Goal: Task Accomplishment & Management: Use online tool/utility

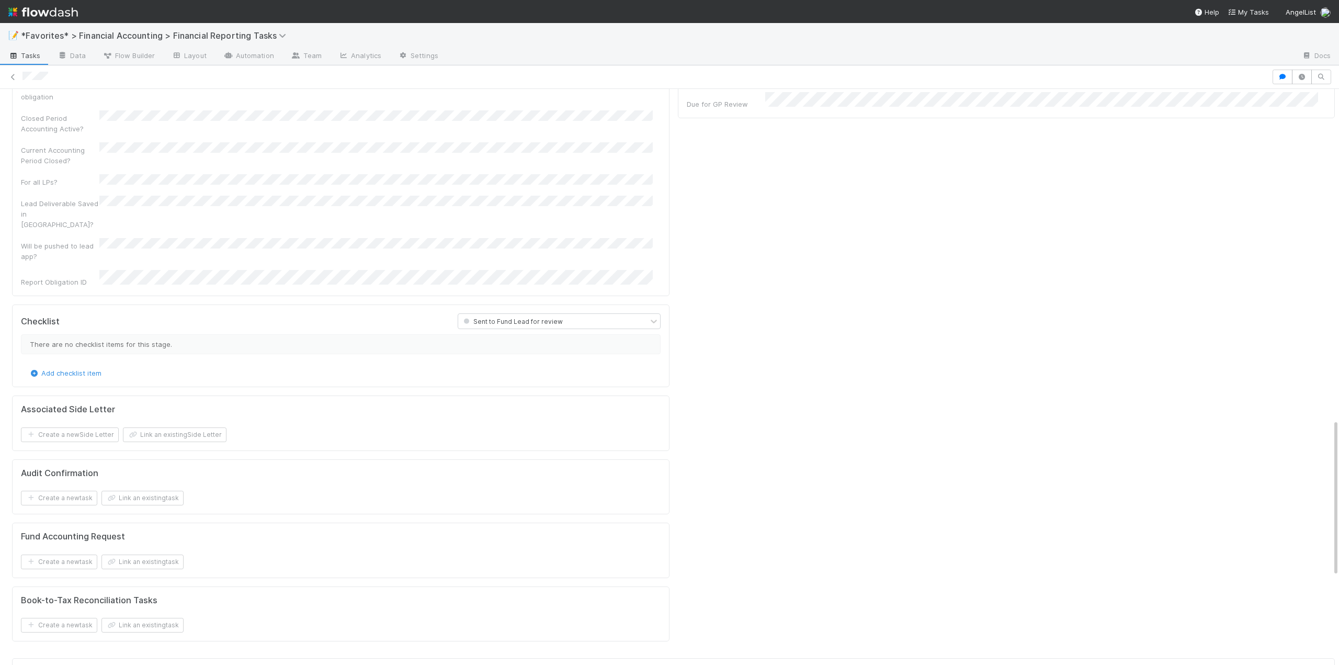
scroll to position [1373, 0]
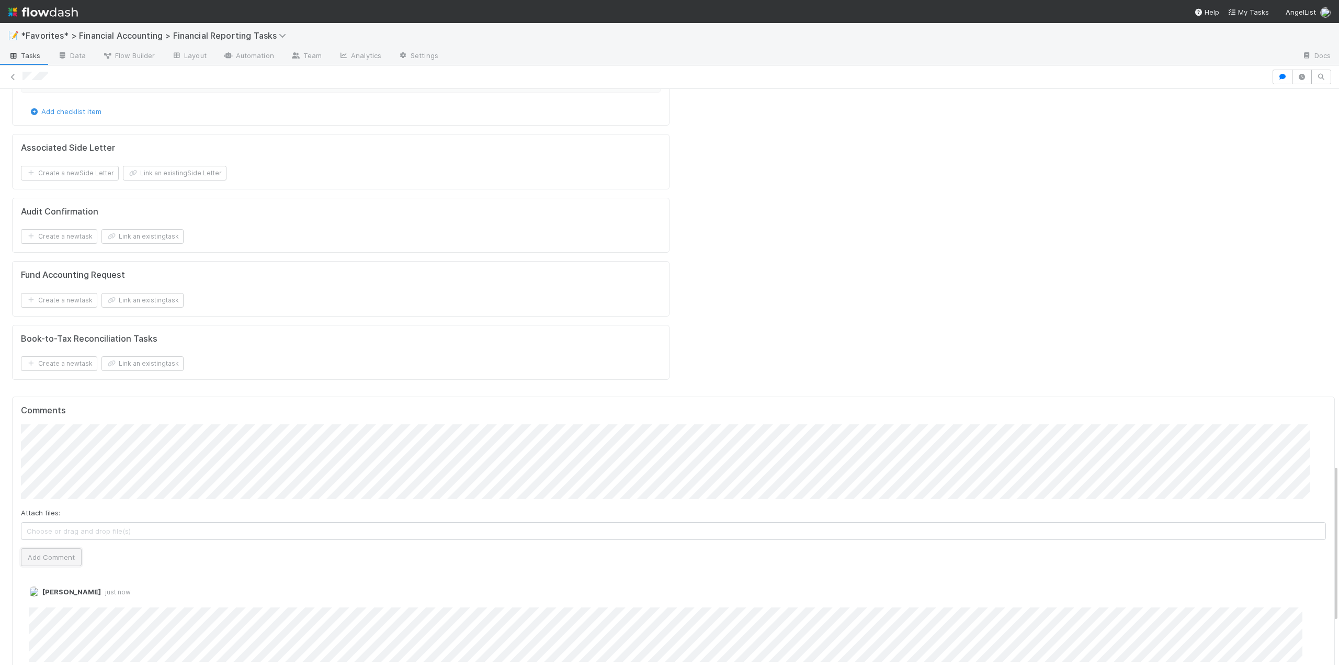
click at [64, 548] on button "Add Comment" at bounding box center [51, 557] width 61 height 18
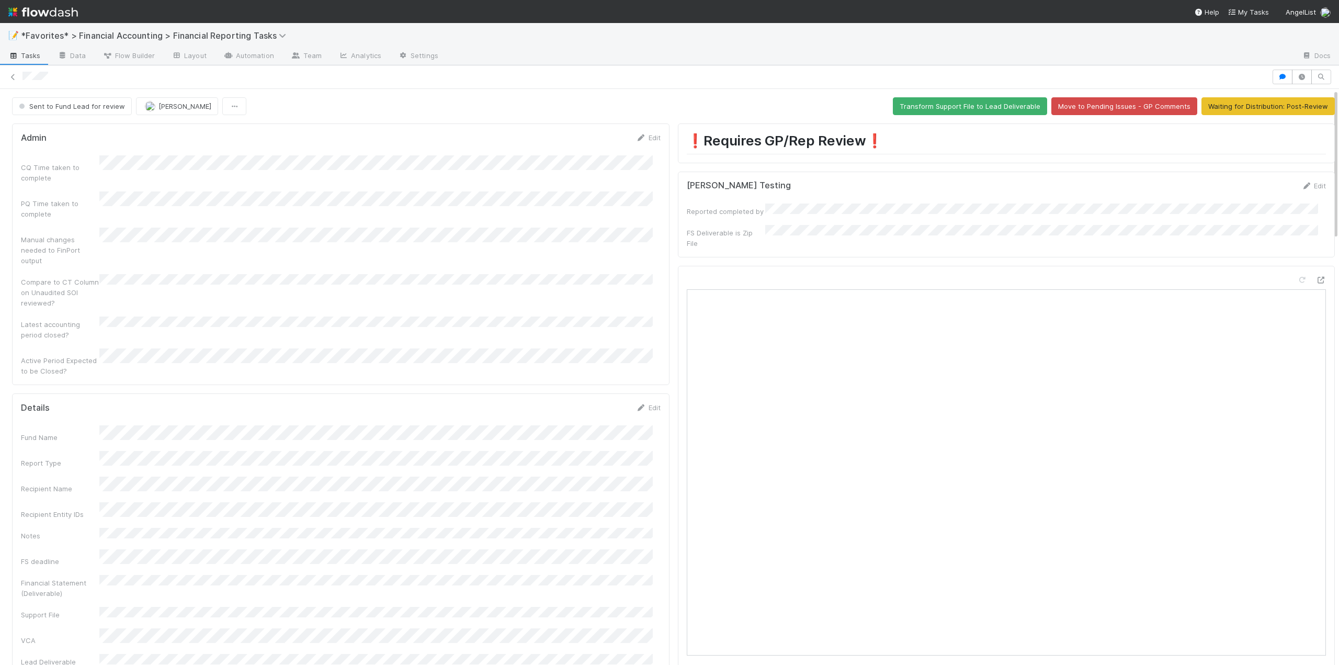
scroll to position [0, 0]
click at [1232, 109] on button "Waiting for Distribution: Post-Review" at bounding box center [1268, 106] width 133 height 18
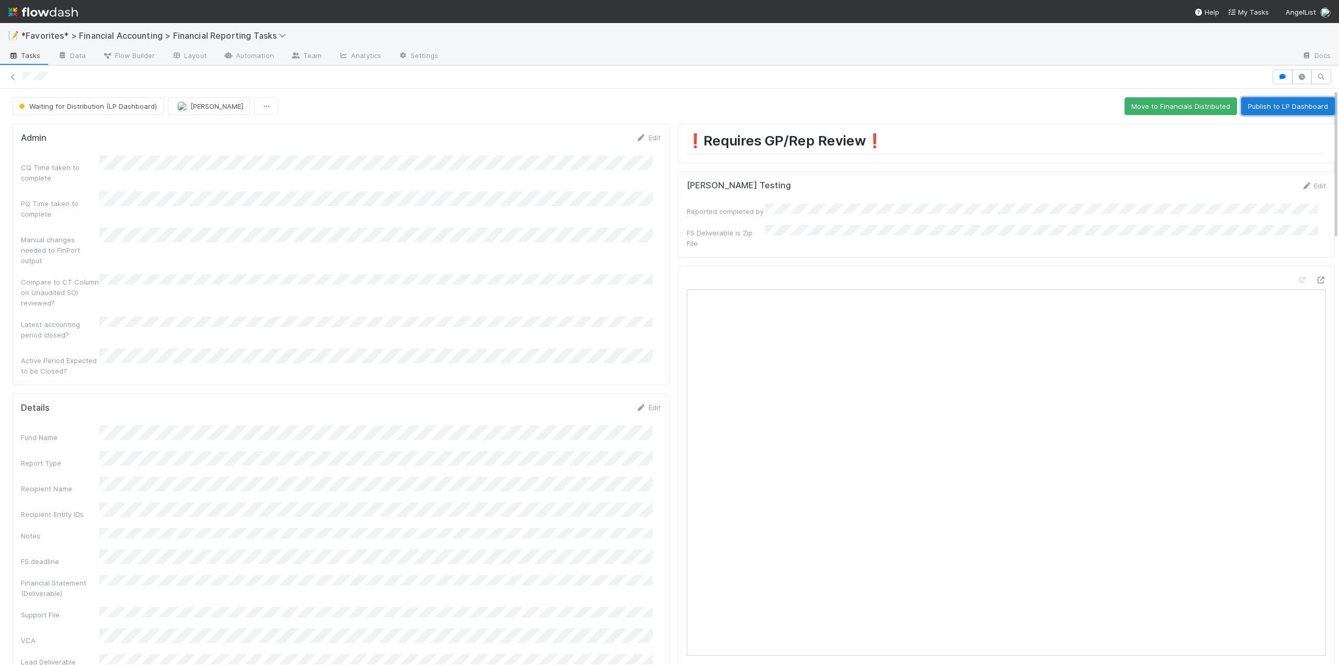
click at [1270, 107] on button "Publish to LP Dashboard" at bounding box center [1289, 106] width 94 height 18
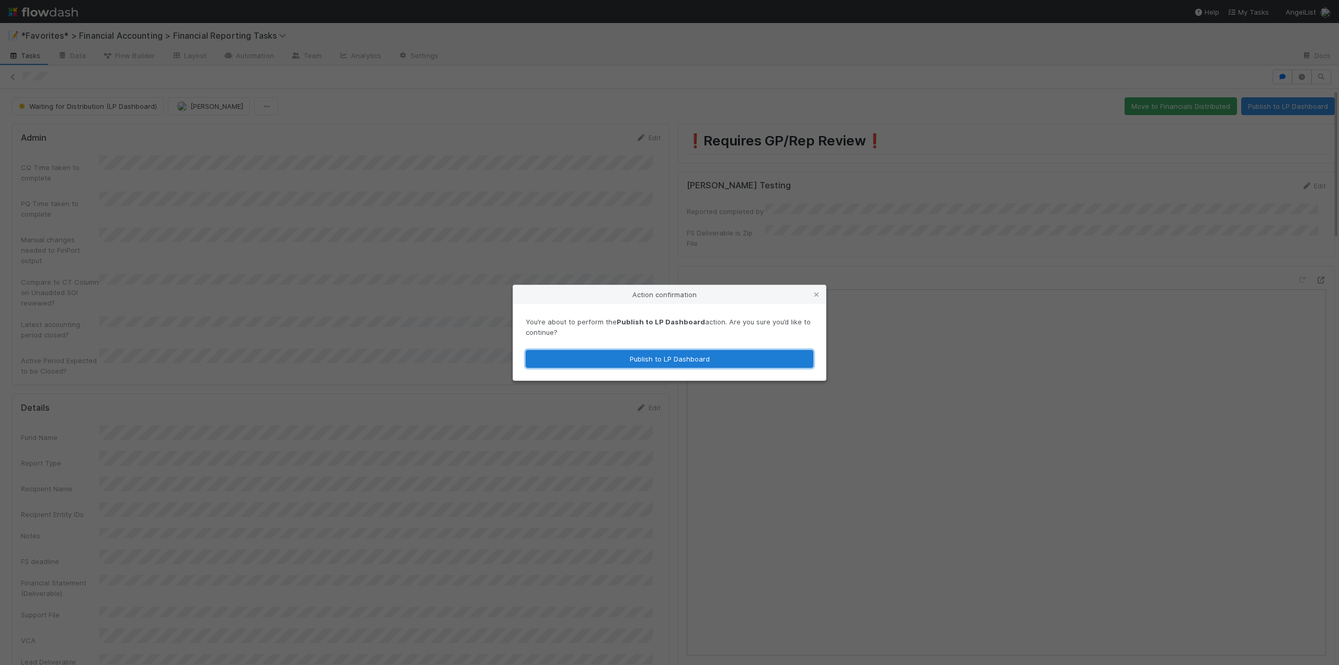
click at [663, 356] on button "Publish to LP Dashboard" at bounding box center [670, 359] width 288 height 18
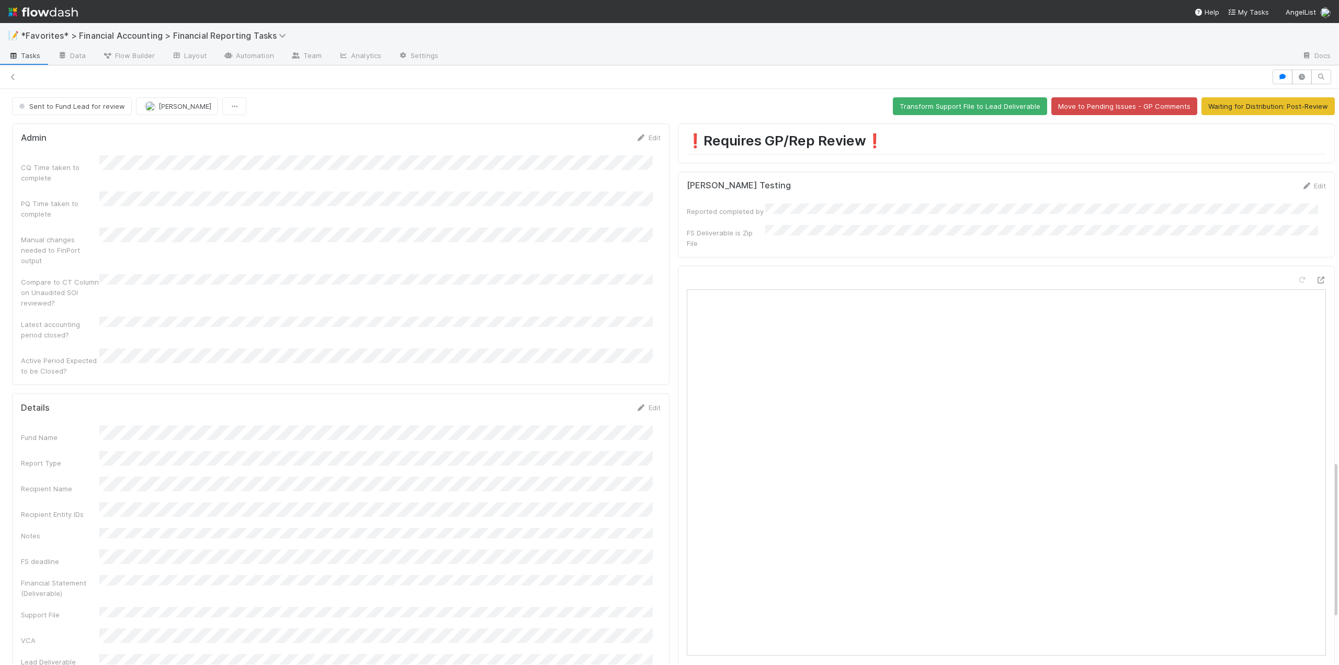
scroll to position [1360, 0]
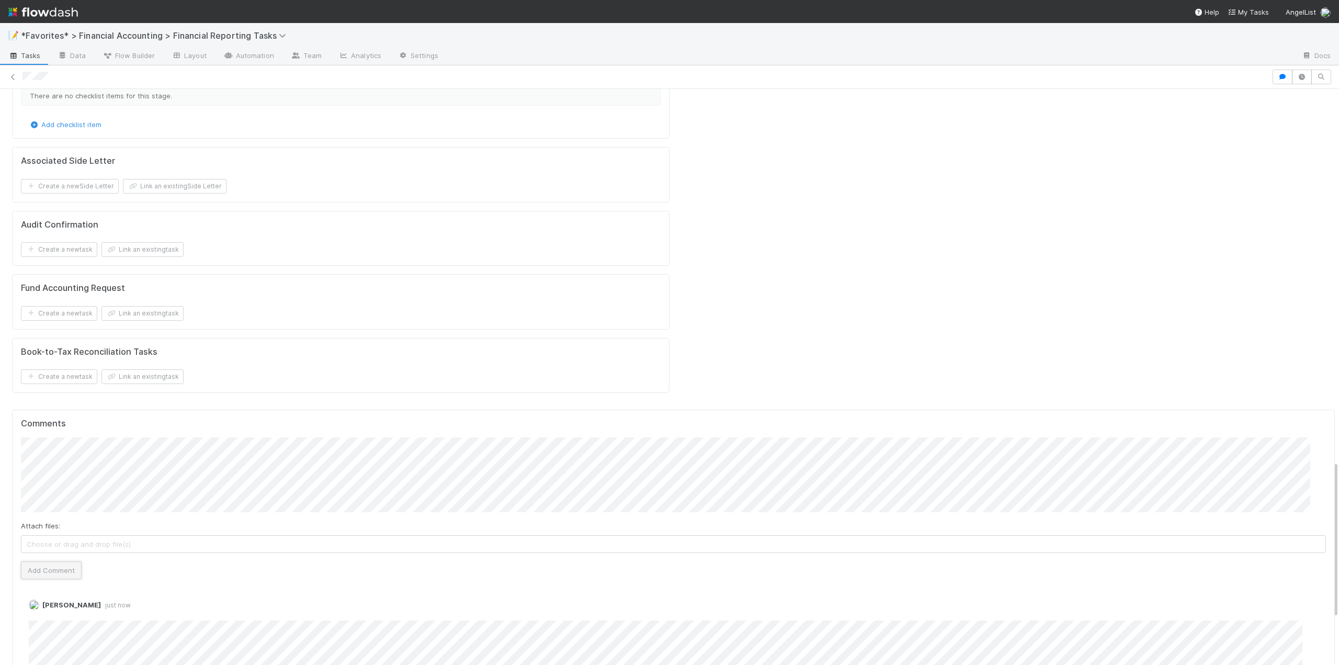
click at [54, 561] on button "Add Comment" at bounding box center [51, 570] width 61 height 18
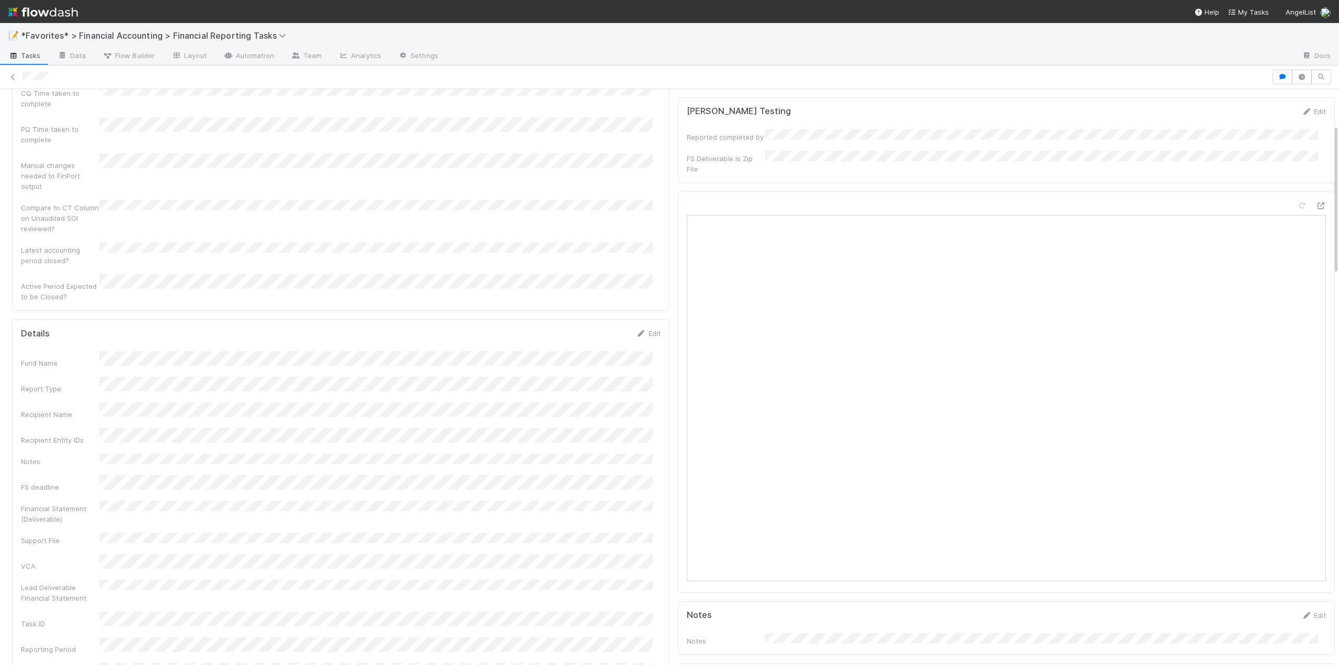
scroll to position [0, 0]
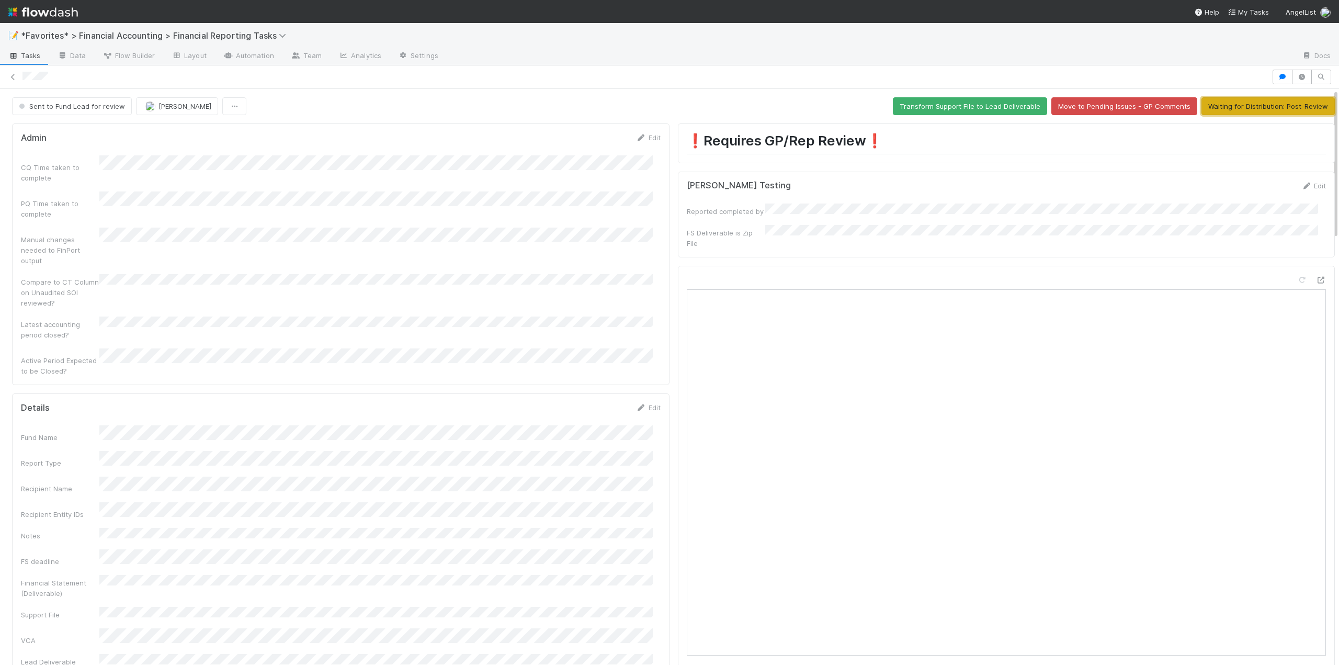
click at [1277, 109] on button "Waiting for Distribution: Post-Review" at bounding box center [1268, 106] width 133 height 18
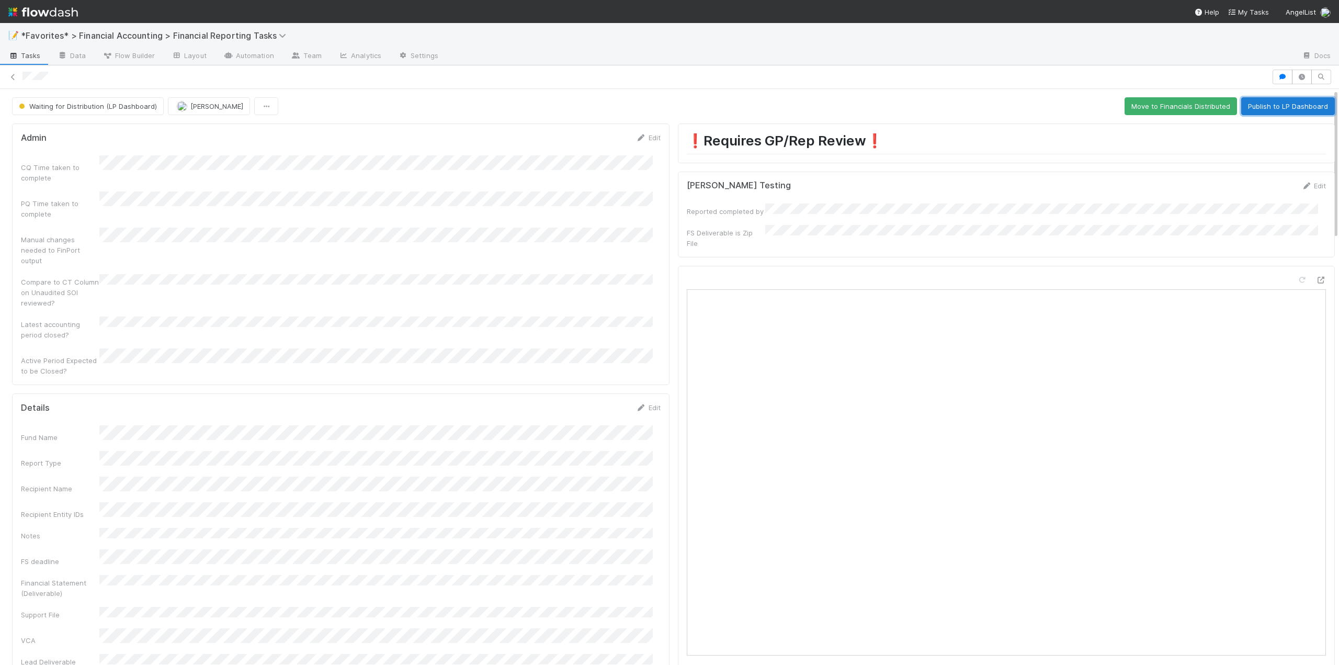
click at [1265, 105] on button "Publish to LP Dashboard" at bounding box center [1289, 106] width 94 height 18
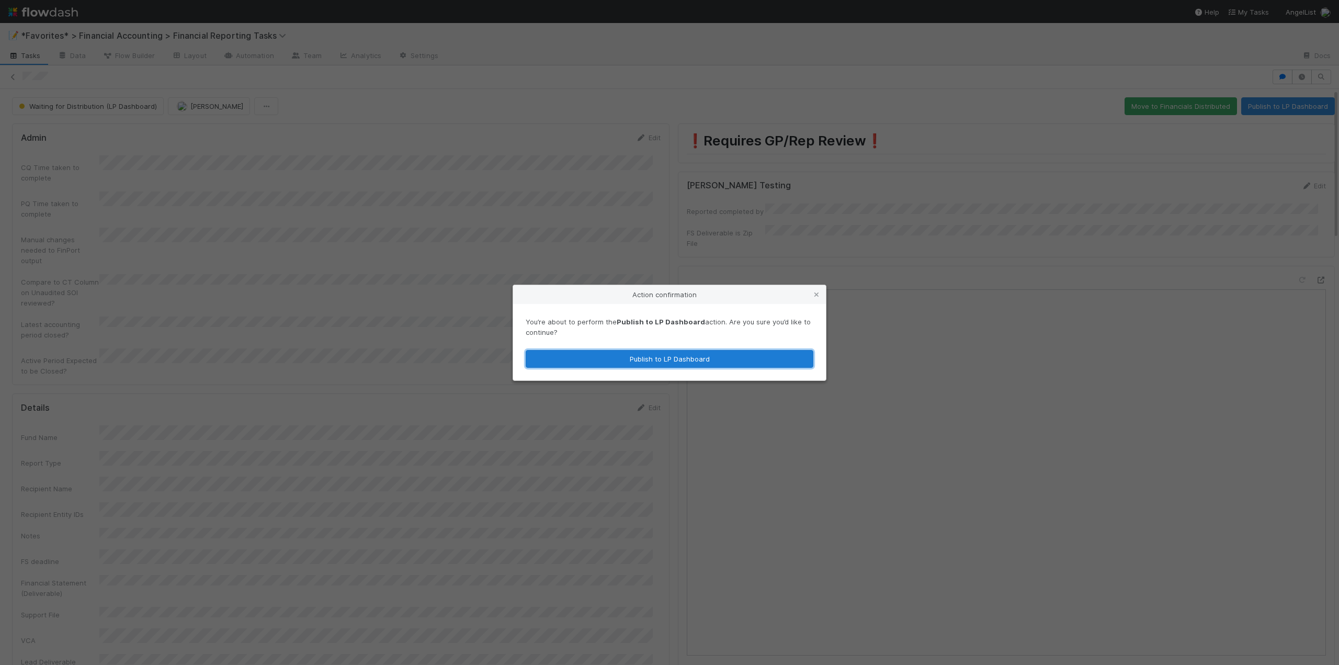
click at [649, 357] on button "Publish to LP Dashboard" at bounding box center [670, 359] width 288 height 18
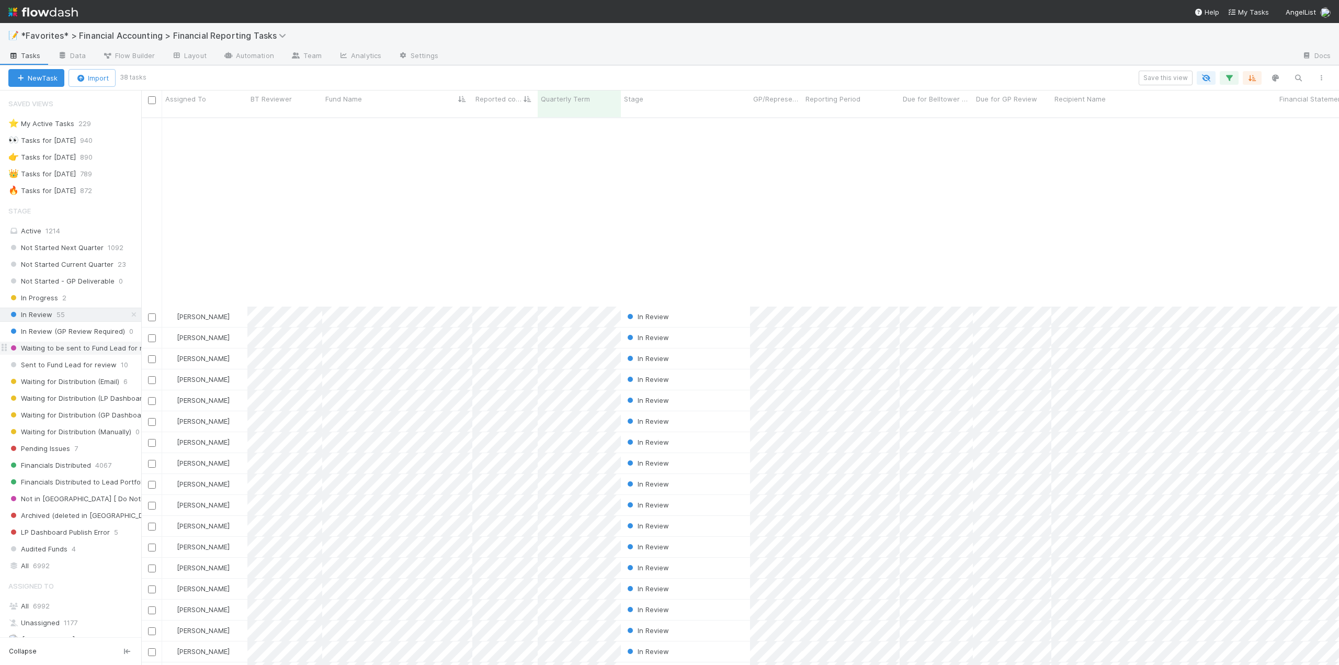
scroll to position [548, 1190]
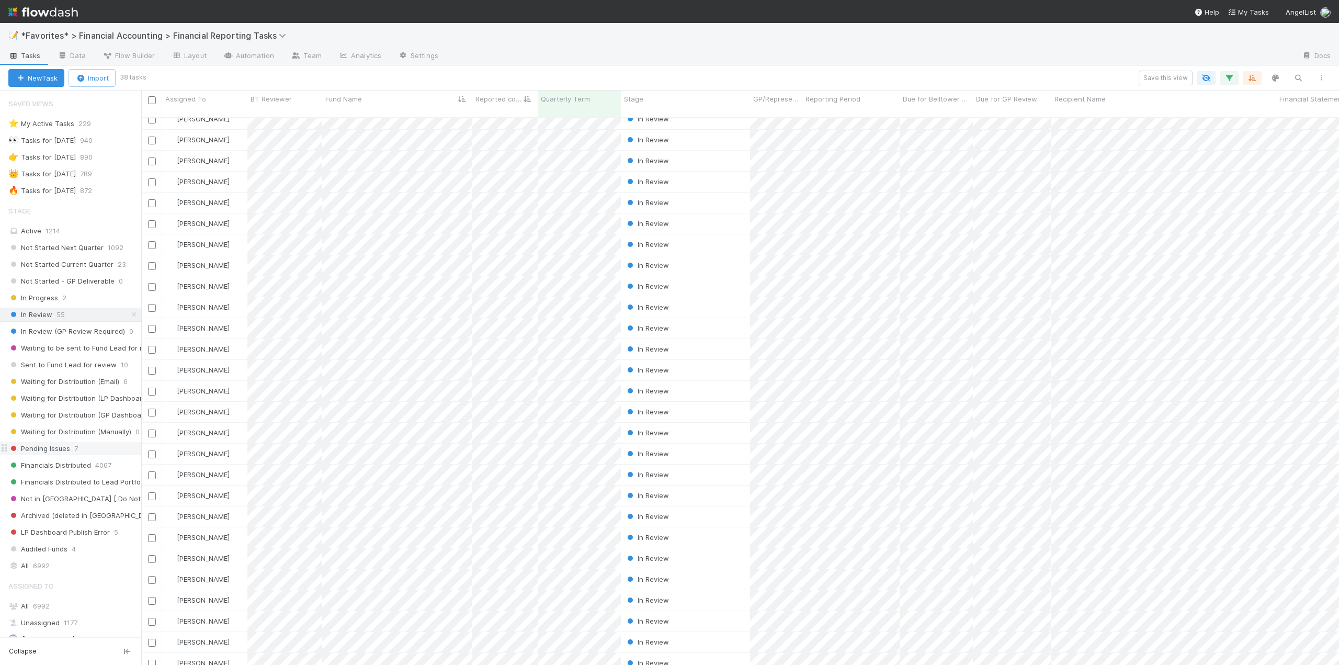
click at [38, 450] on span "Pending Issues" at bounding box center [39, 448] width 62 height 13
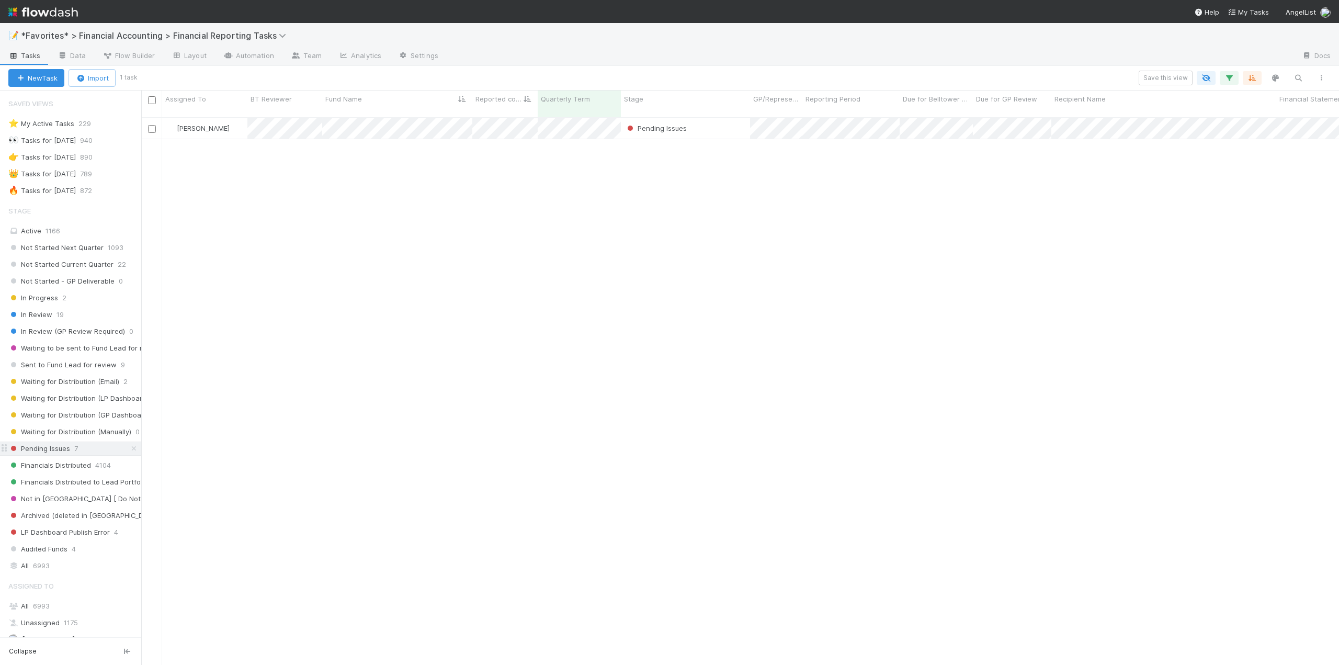
scroll to position [548, 1190]
click at [66, 195] on div "🔥 Tasks for [DATE]" at bounding box center [41, 190] width 67 height 13
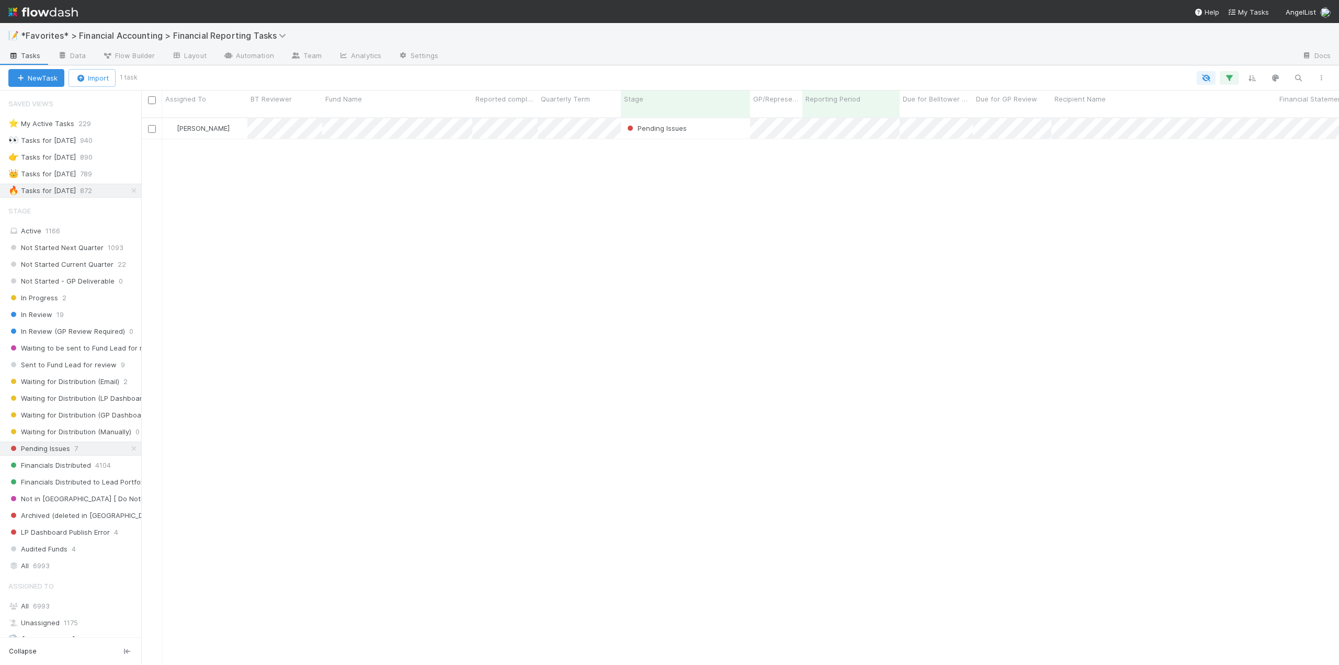
scroll to position [548, 1190]
click at [43, 609] on span "6993" at bounding box center [41, 606] width 17 height 8
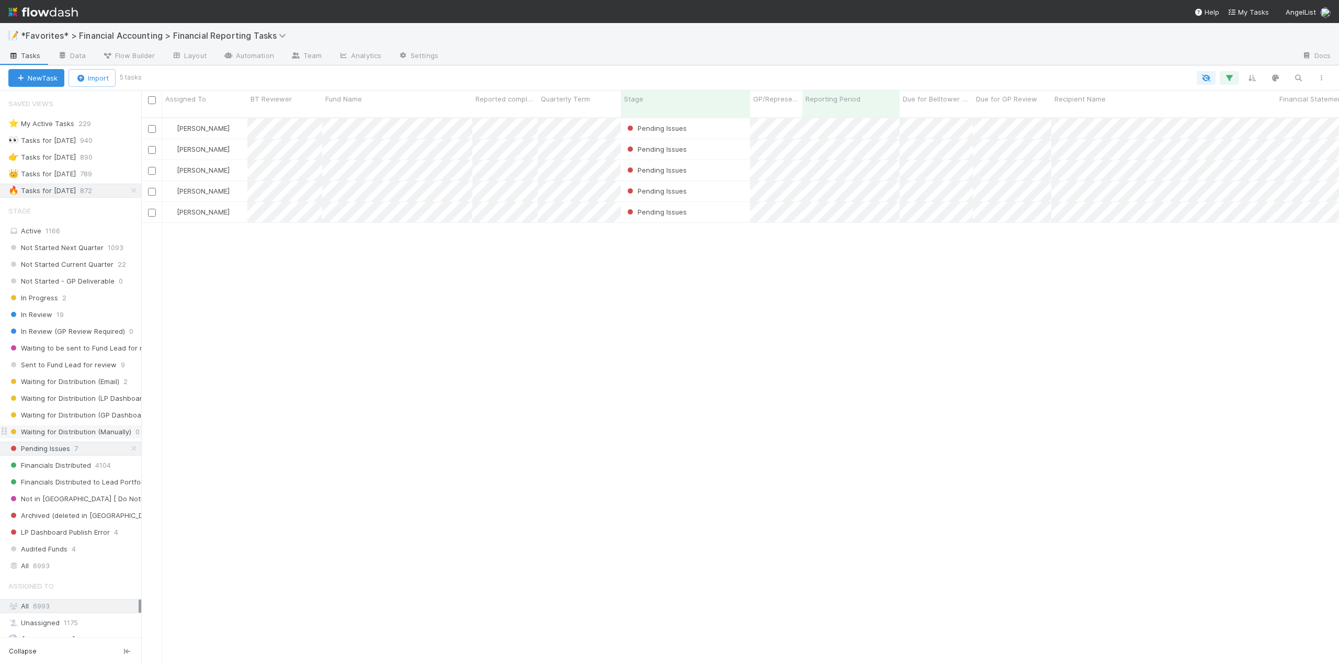
scroll to position [548, 1190]
click at [49, 312] on span "In Review" at bounding box center [30, 314] width 44 height 13
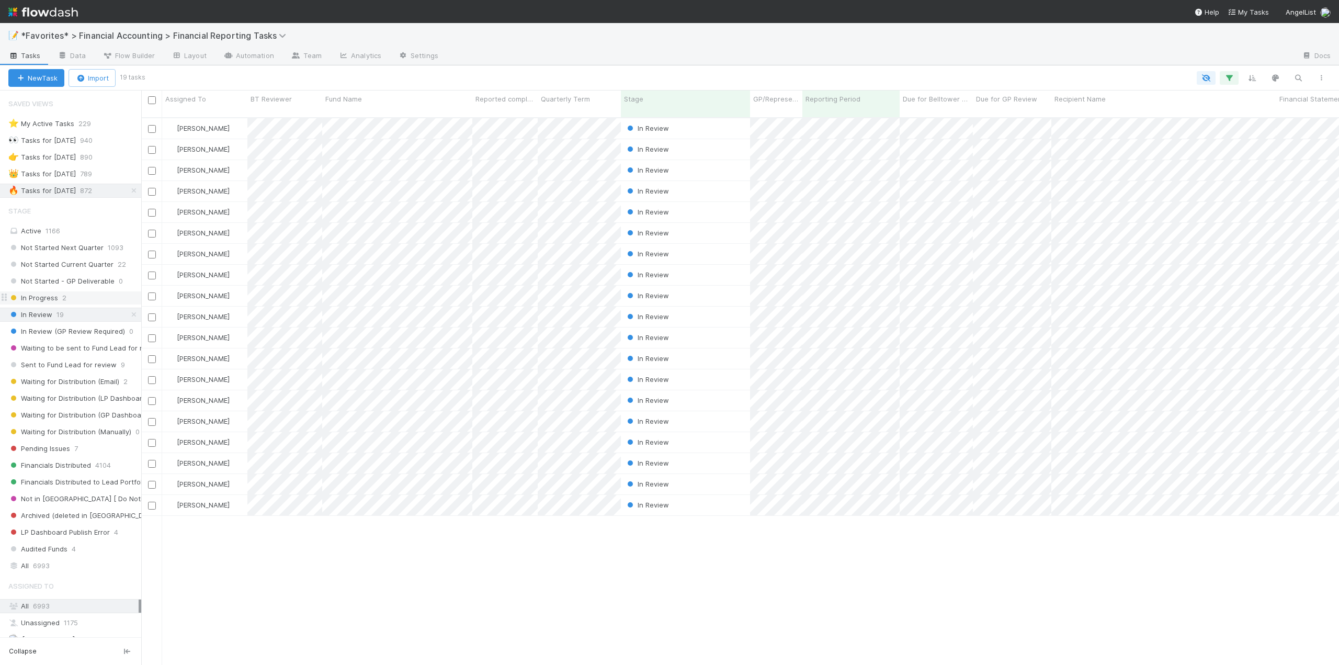
scroll to position [548, 1190]
click at [50, 297] on span "In Progress" at bounding box center [33, 297] width 50 height 13
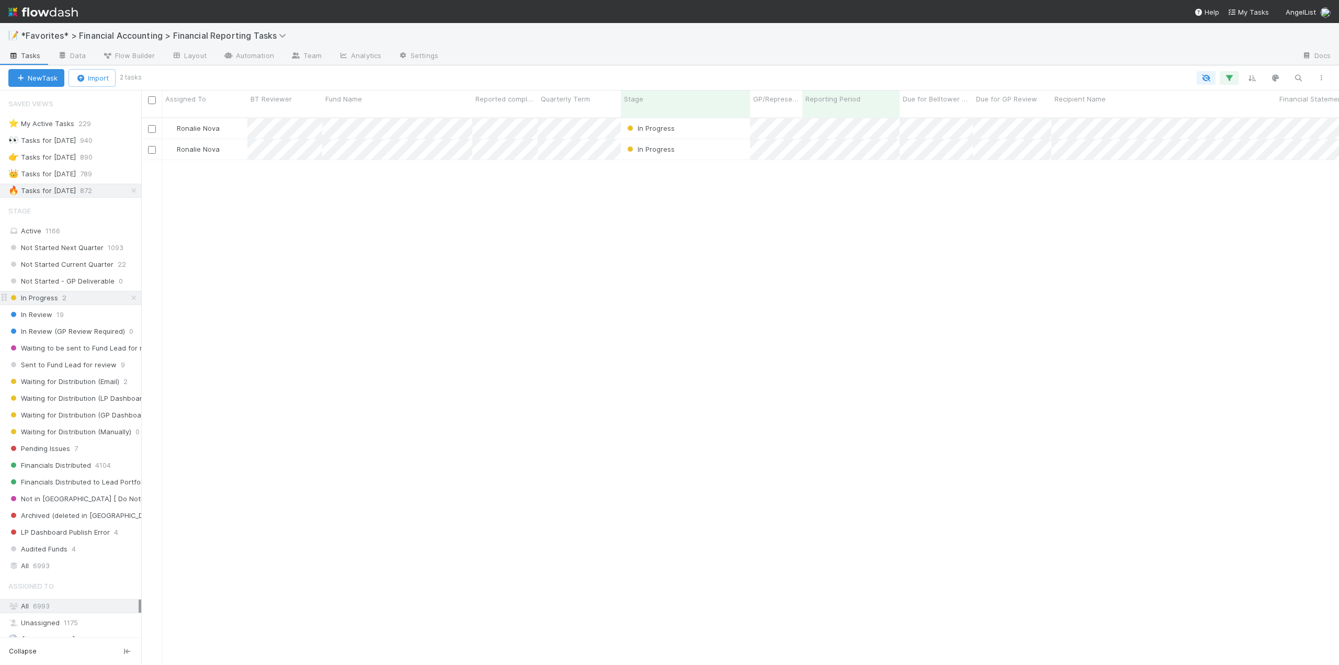
scroll to position [548, 1190]
click at [47, 350] on span "Waiting to be sent to Fund Lead for review" at bounding box center [84, 348] width 153 height 13
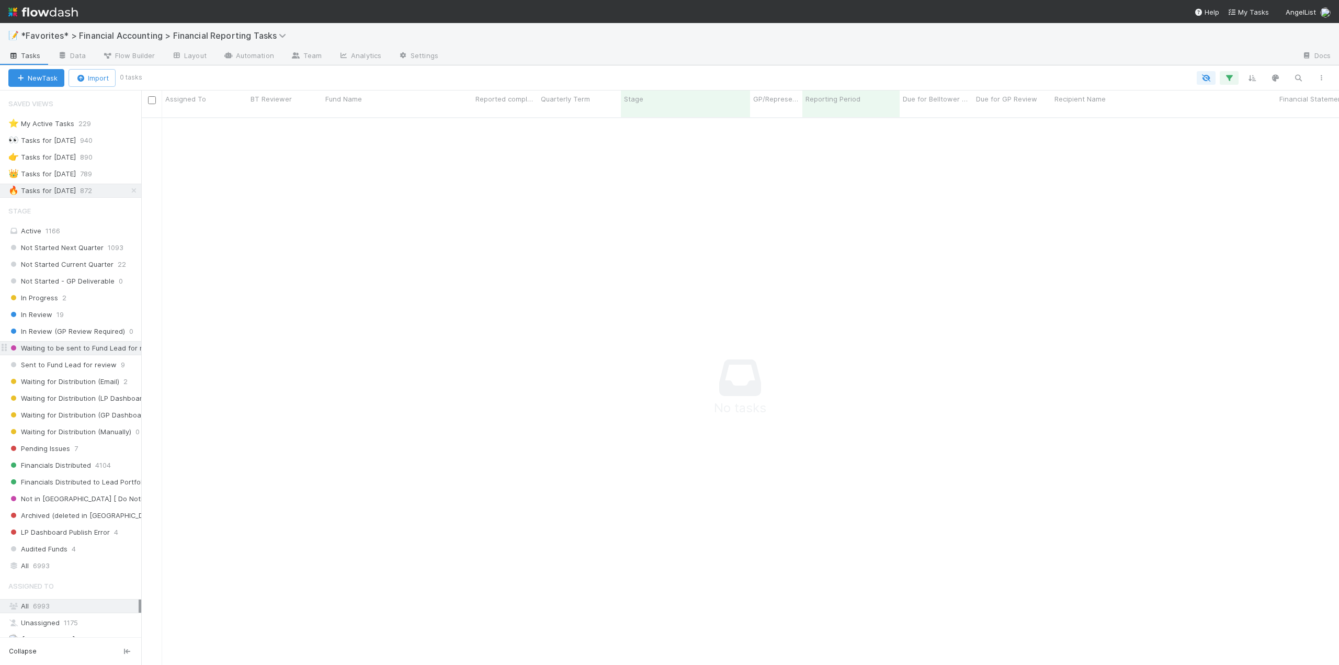
scroll to position [540, 1190]
click at [54, 450] on span "Pending Issues" at bounding box center [39, 448] width 62 height 13
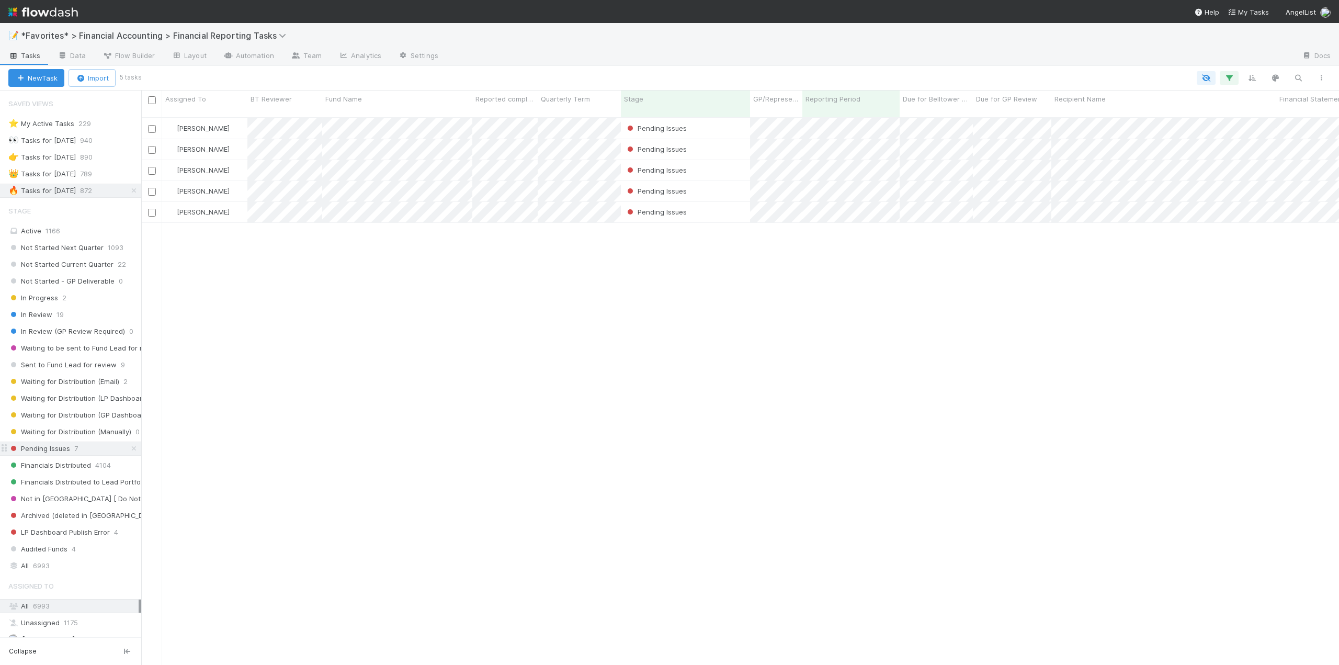
scroll to position [548, 1190]
click at [67, 531] on span "LP Dashboard Publish Error" at bounding box center [59, 532] width 102 height 13
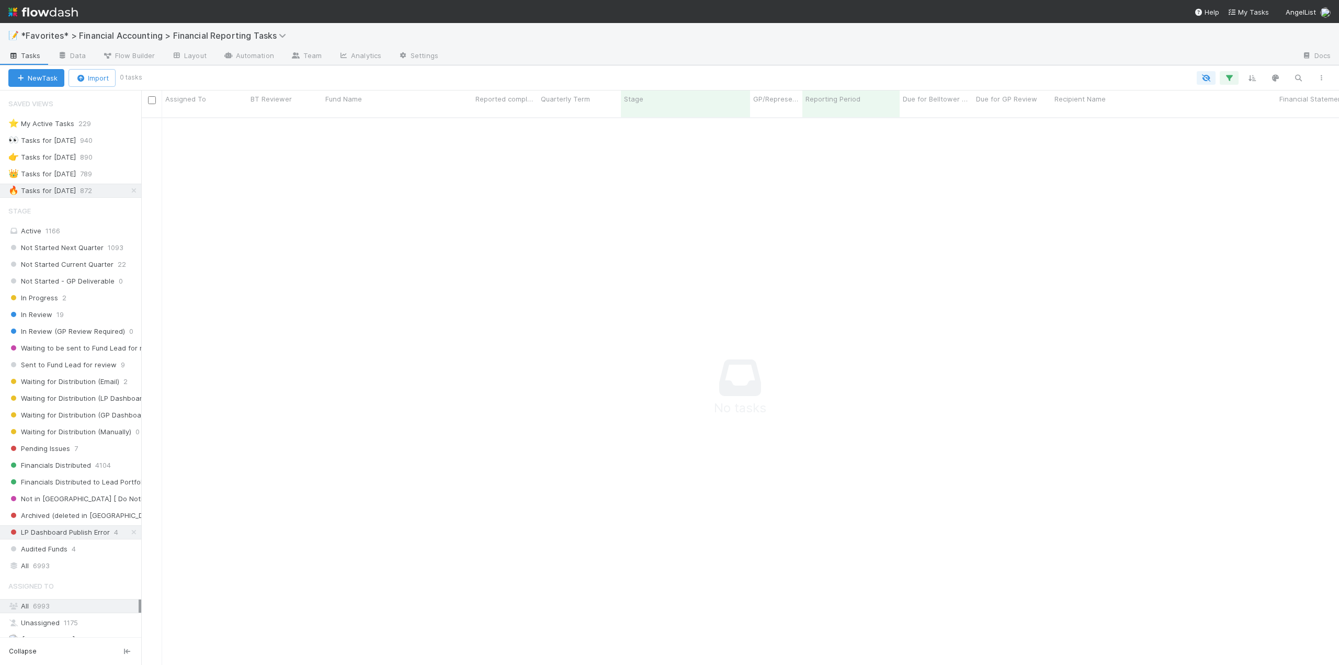
scroll to position [540, 1190]
click at [38, 549] on span "Audited Funds" at bounding box center [37, 549] width 59 height 13
